Goal: Task Accomplishment & Management: Complete application form

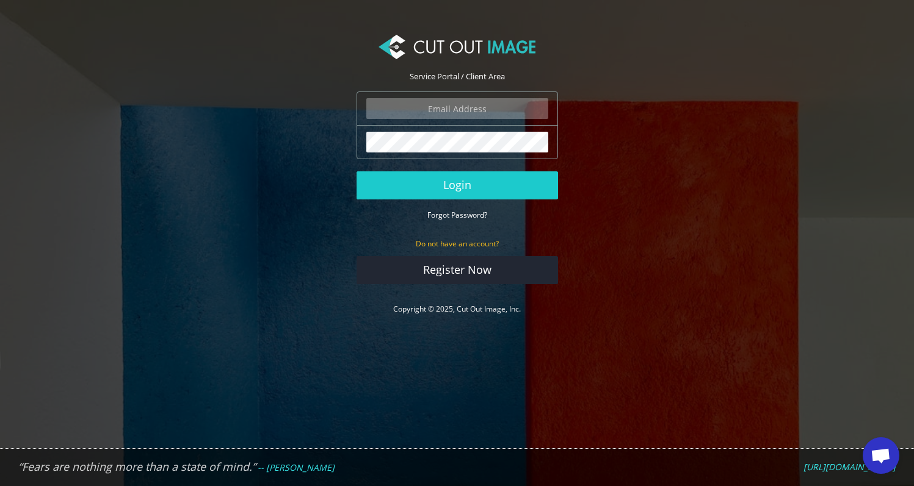
type input "ryan.alioto@boombah.com"
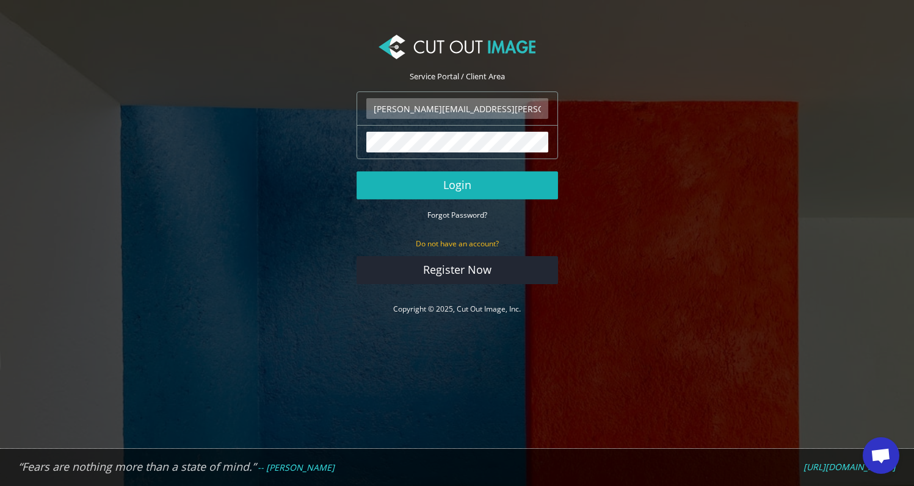
click at [469, 185] on button "Login" at bounding box center [456, 186] width 201 height 28
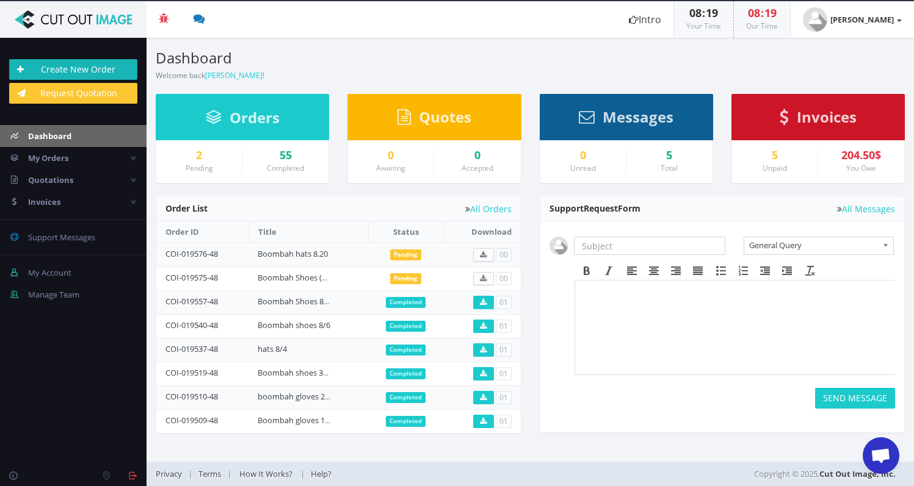
click at [118, 74] on link "Create New Order" at bounding box center [73, 69] width 128 height 21
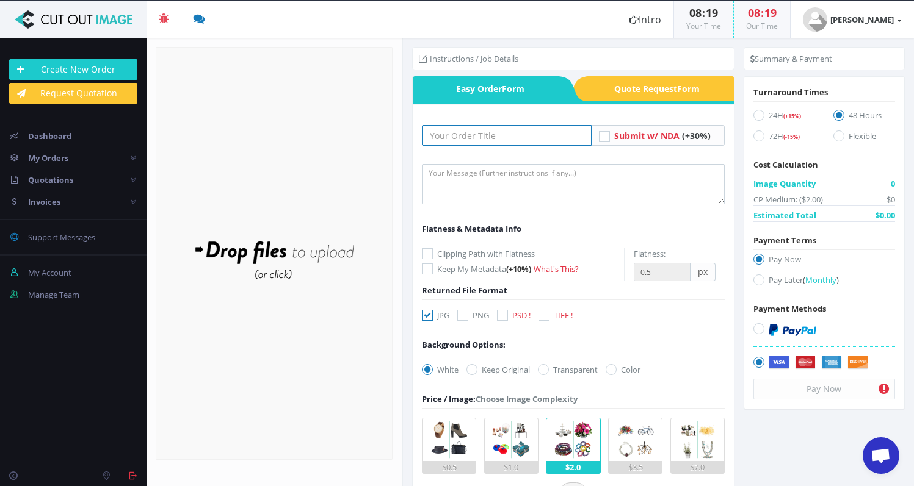
click at [485, 137] on input "text" at bounding box center [507, 135] width 170 height 21
type input "8"
type input "Boombah 8.20 gloves"
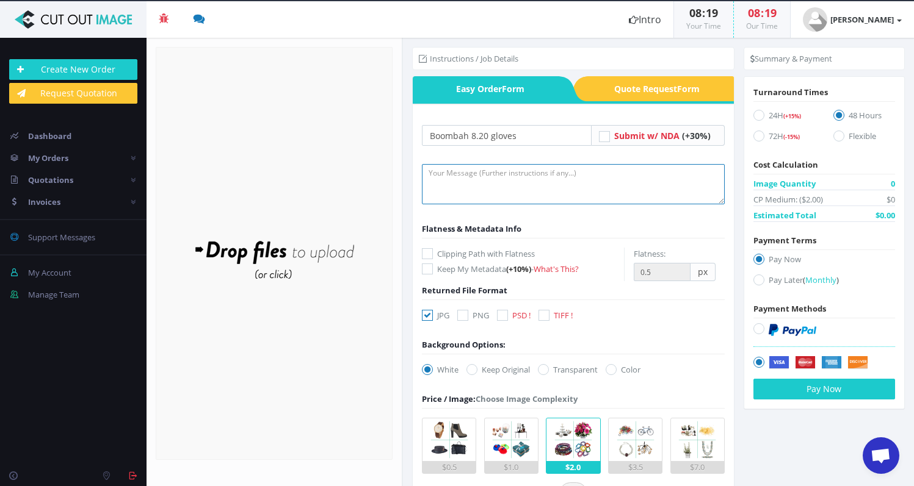
click at [452, 178] on textarea at bounding box center [573, 184] width 303 height 40
type textarea "submitting images for cutout and shadow. please leave file names the same! than…"
click at [424, 252] on icon at bounding box center [427, 253] width 11 height 11
click at [425, 252] on input "Clipping Path with Flatness" at bounding box center [429, 254] width 8 height 8
checkbox input "true"
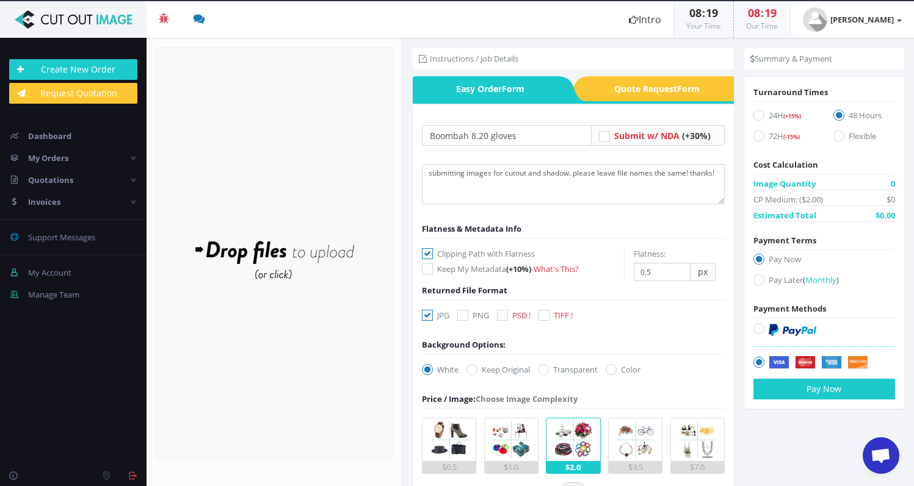
click at [463, 315] on icon at bounding box center [462, 315] width 11 height 11
click at [463, 315] on input "PNG" at bounding box center [464, 316] width 8 height 8
checkbox input "true"
click at [428, 314] on icon at bounding box center [427, 315] width 11 height 11
click at [428, 314] on input "JPG" at bounding box center [429, 316] width 8 height 8
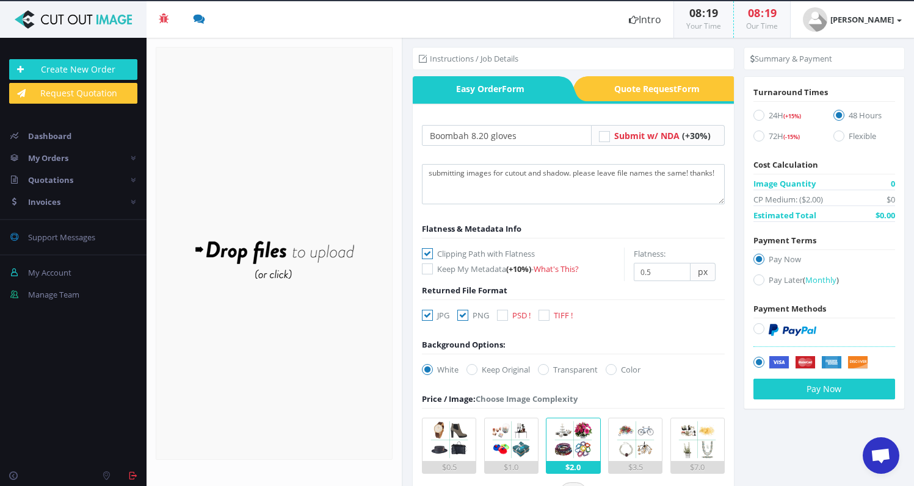
checkbox input "false"
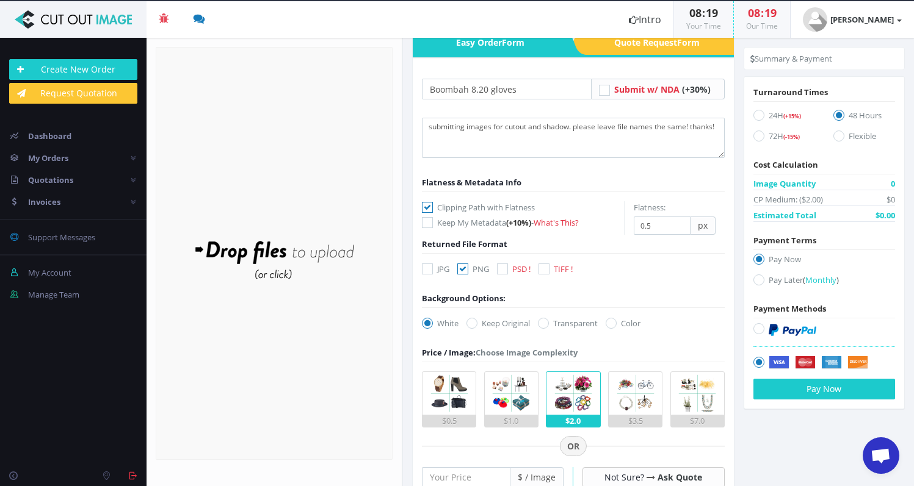
scroll to position [50, 0]
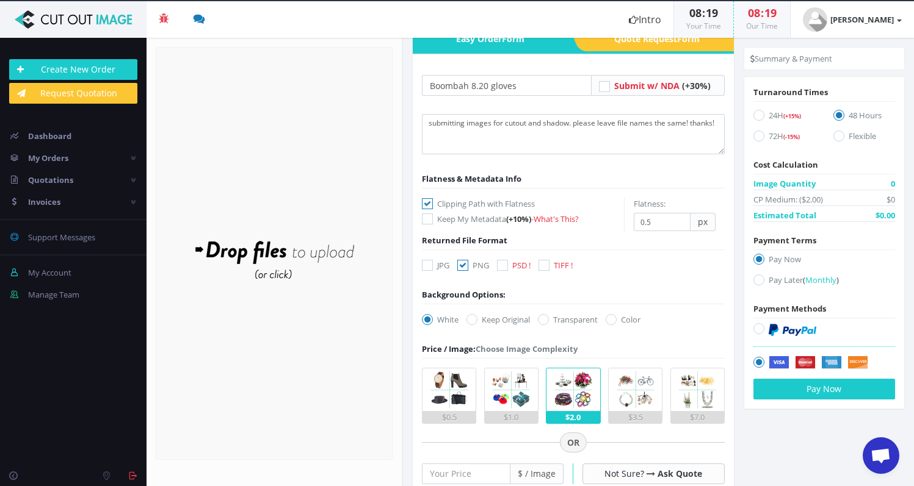
click at [429, 320] on icon at bounding box center [427, 319] width 11 height 11
click at [429, 320] on input "White" at bounding box center [429, 320] width 8 height 8
click at [542, 321] on icon at bounding box center [543, 319] width 11 height 11
click at [542, 321] on input "Transparent" at bounding box center [545, 320] width 8 height 8
radio input "true"
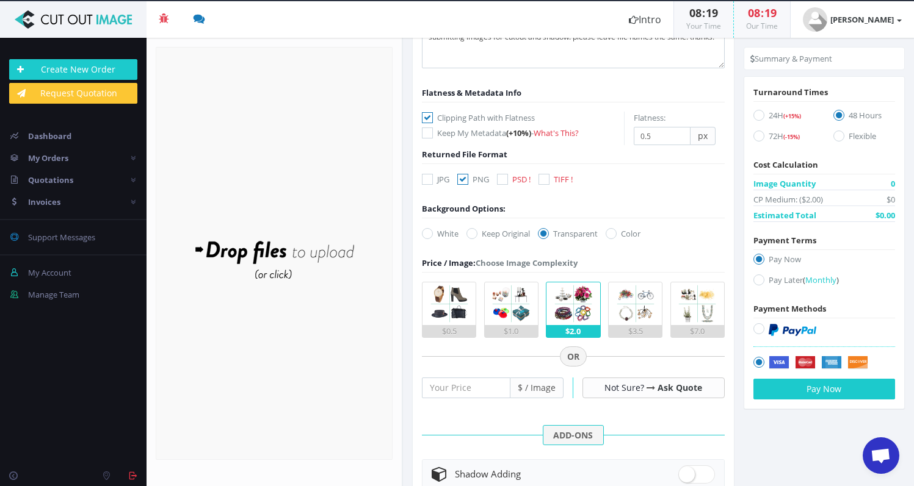
scroll to position [214, 0]
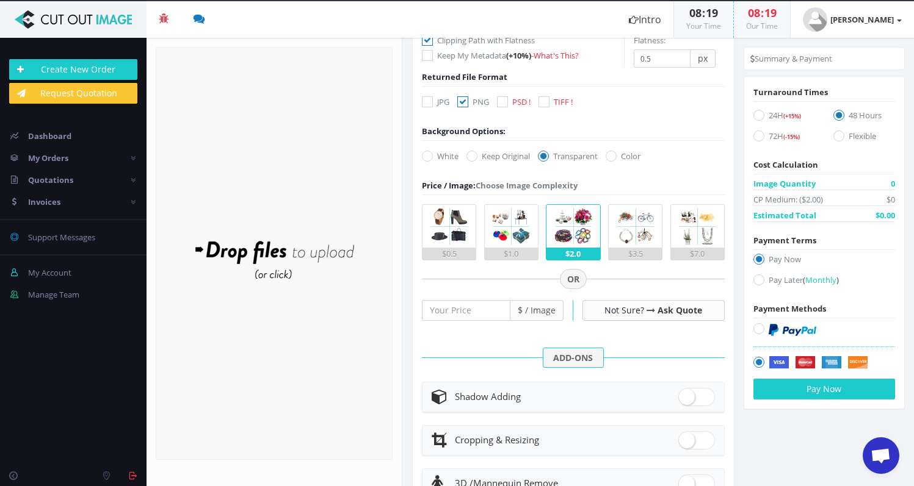
click at [682, 402] on span at bounding box center [696, 397] width 37 height 18
click at [682, 399] on input "checkbox" at bounding box center [682, 395] width 8 height 8
checkbox input "true"
radio input "true"
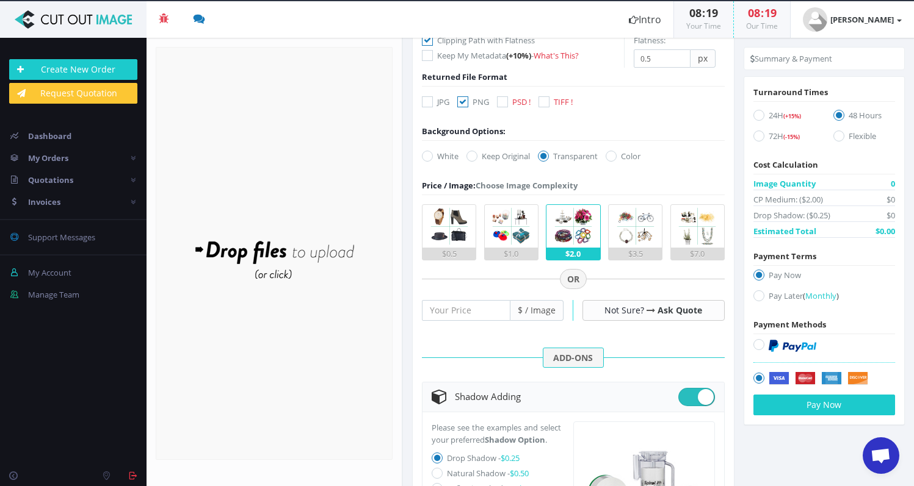
scroll to position [269, 0]
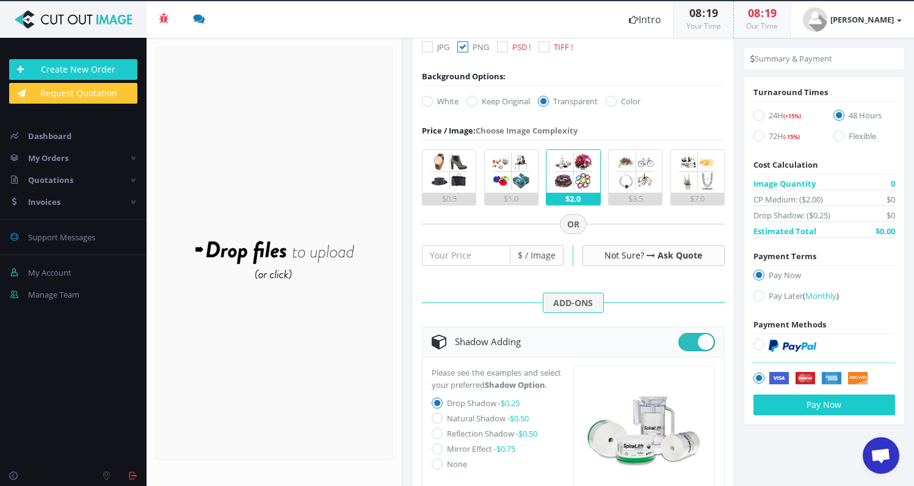
click at [435, 424] on icon at bounding box center [437, 418] width 11 height 11
click at [435, 423] on input "Natural Shadow - $0.50" at bounding box center [439, 419] width 8 height 8
radio input "true"
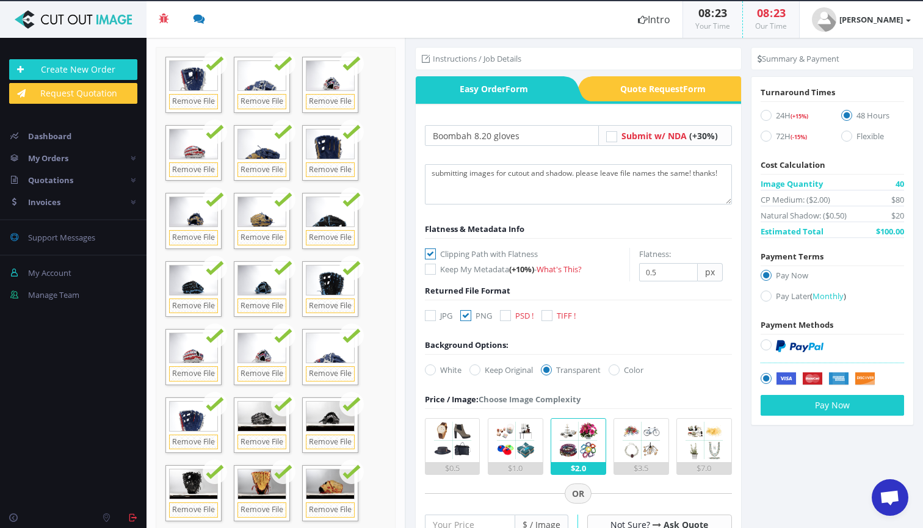
scroll to position [0, 0]
click at [761, 296] on icon at bounding box center [766, 296] width 11 height 11
click at [764, 296] on input "Pay Later ( Monthly )" at bounding box center [768, 296] width 8 height 8
radio input "true"
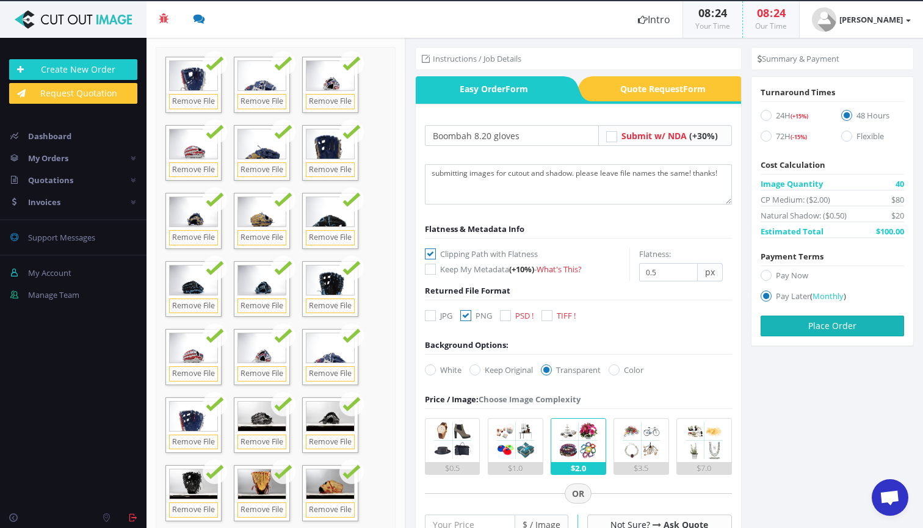
click at [824, 330] on button "Place Order" at bounding box center [832, 326] width 143 height 21
